Goal: Task Accomplishment & Management: Manage account settings

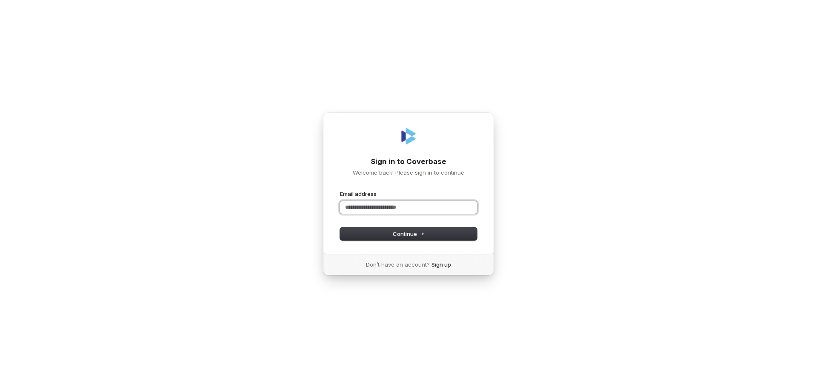
click at [377, 208] on input "Email address" at bounding box center [408, 207] width 137 height 13
type input "*"
click at [340, 190] on button "submit" at bounding box center [340, 190] width 0 height 0
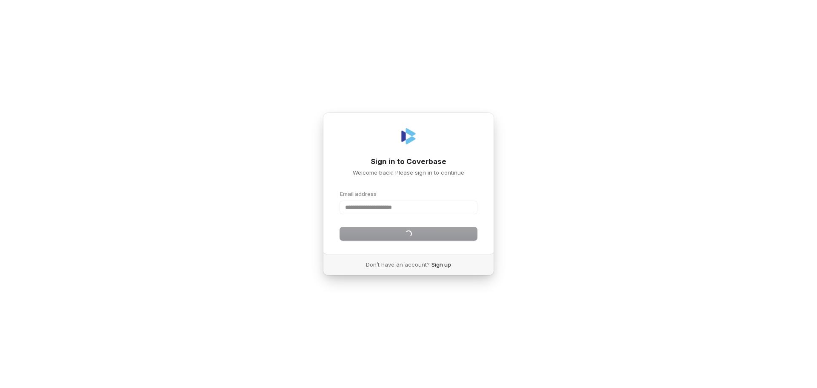
type input "**********"
